Goal: Connect with others: Connect with other users

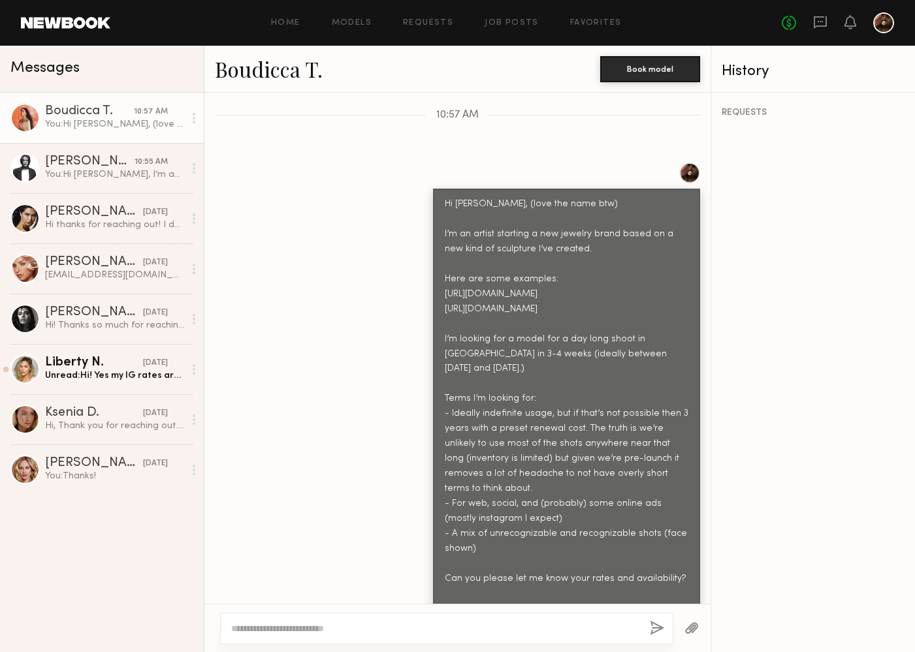
click at [272, 57] on link "Boudicca T." at bounding box center [269, 69] width 108 height 28
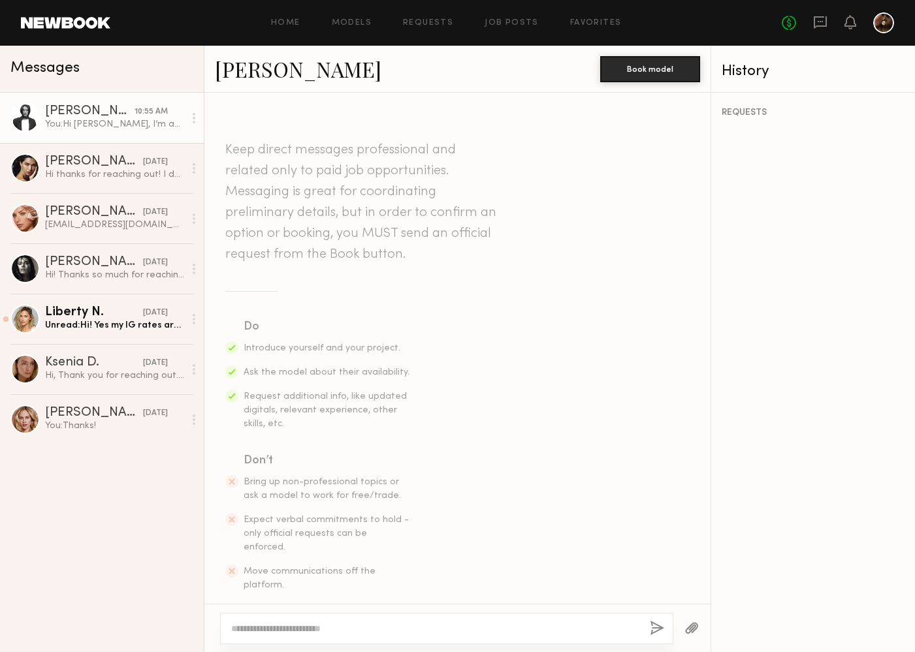
scroll to position [571, 0]
